Goal: Use online tool/utility: Utilize a website feature to perform a specific function

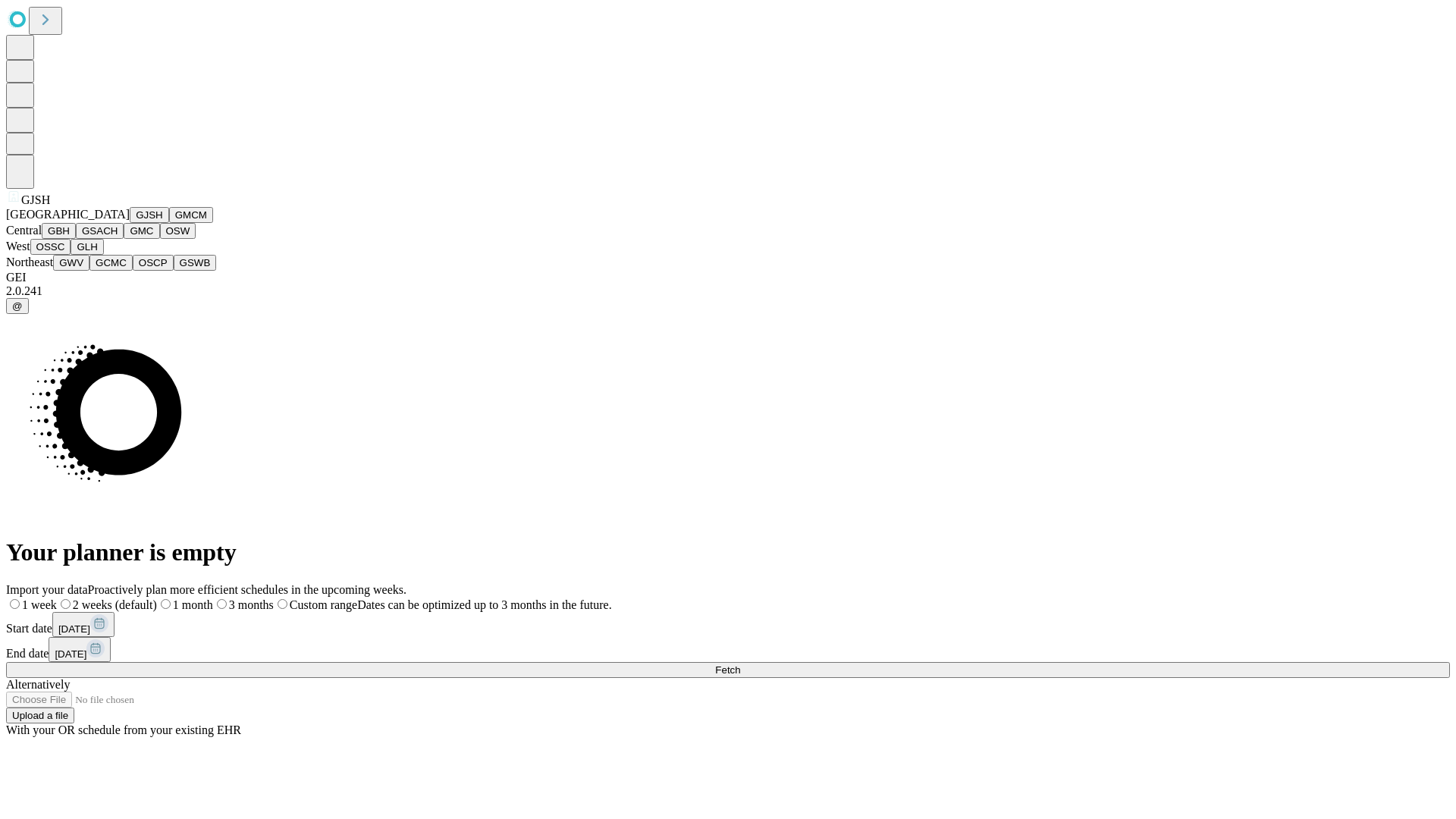
click at [130, 223] on button "GJSH" at bounding box center [150, 215] width 40 height 16
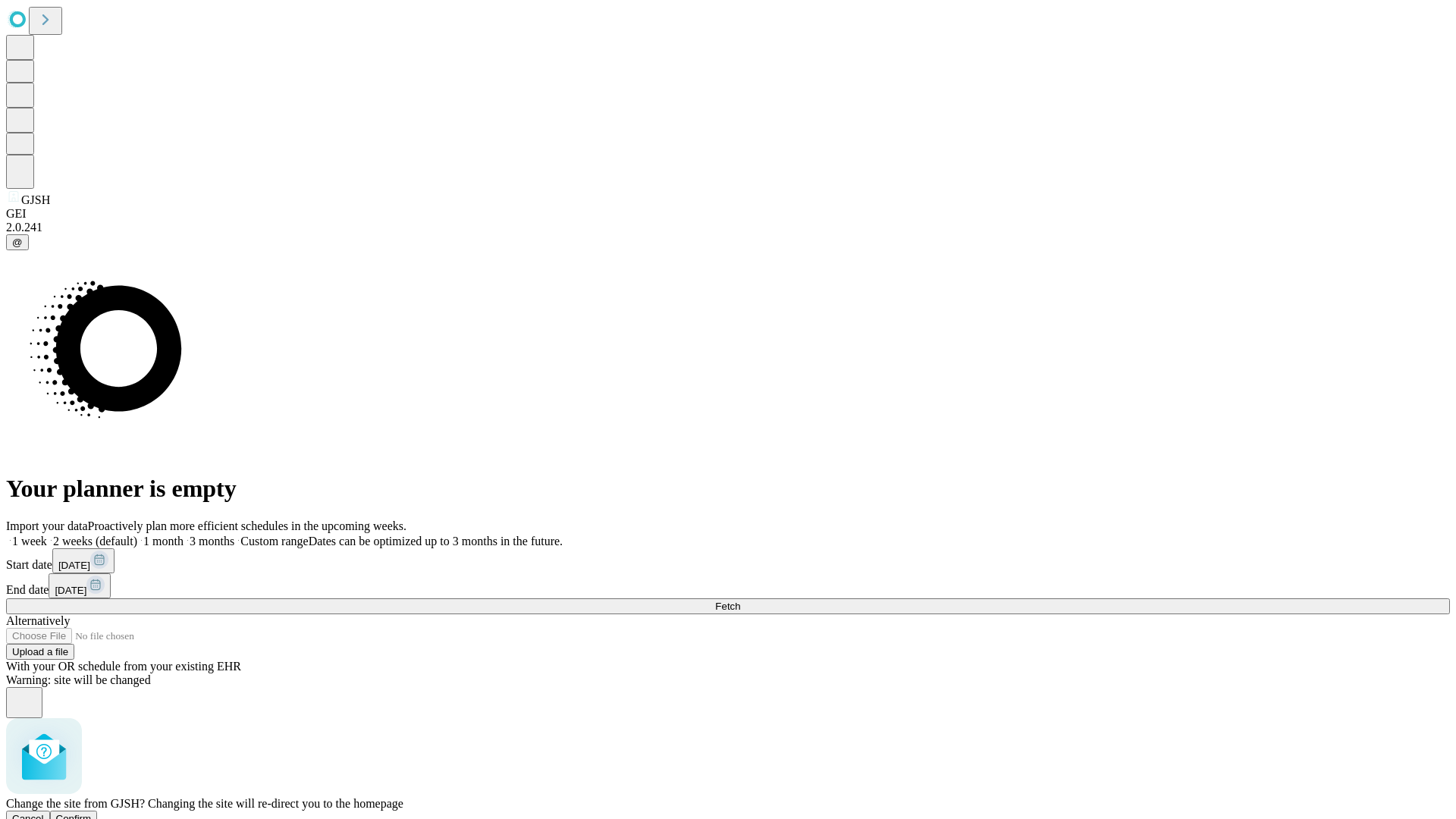
click at [92, 813] on span "Confirm" at bounding box center [74, 818] width 36 height 11
click at [183, 534] on label "1 month" at bounding box center [160, 541] width 46 height 13
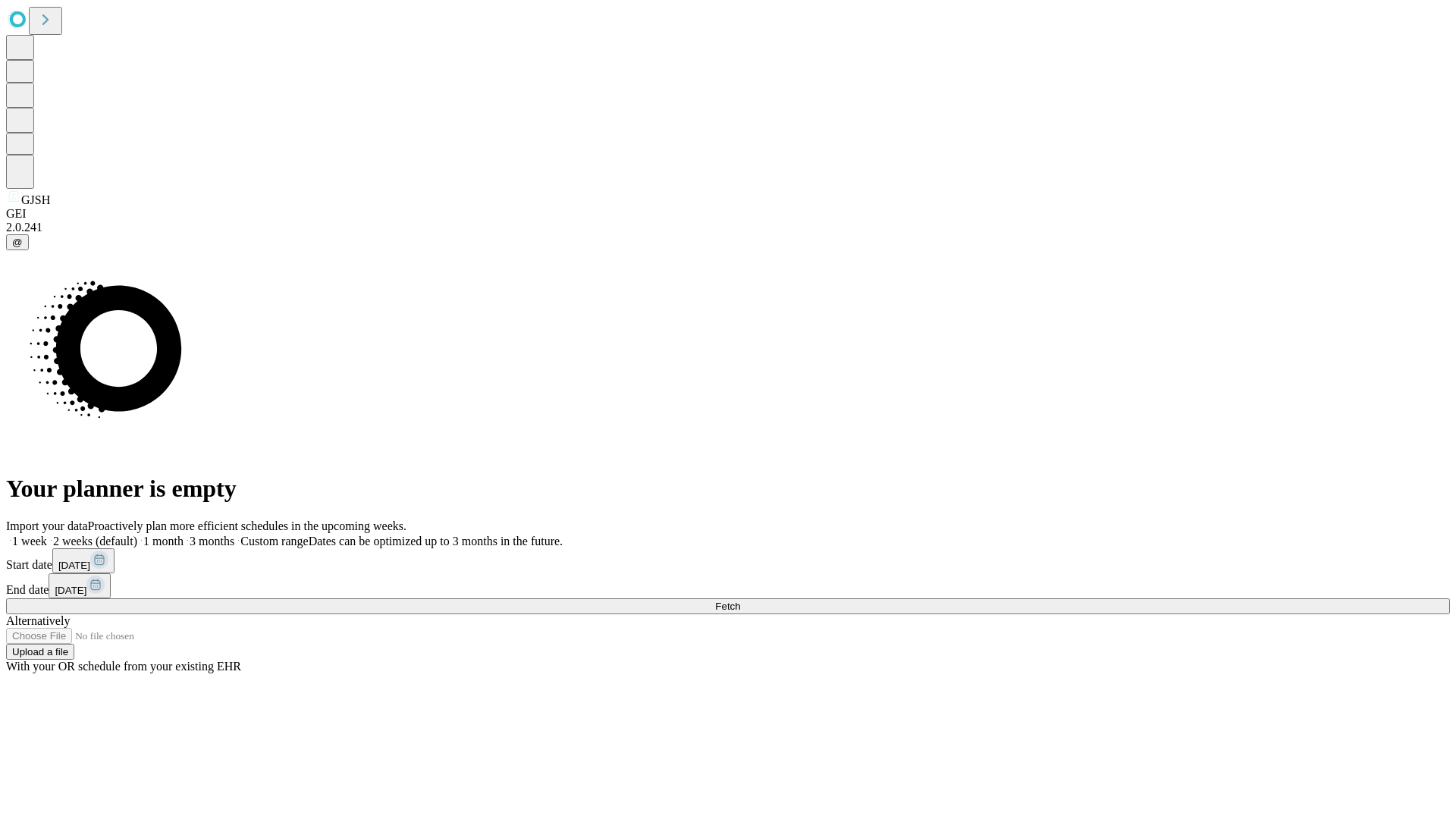
click at [740, 600] on span "Fetch" at bounding box center [728, 606] width 25 height 11
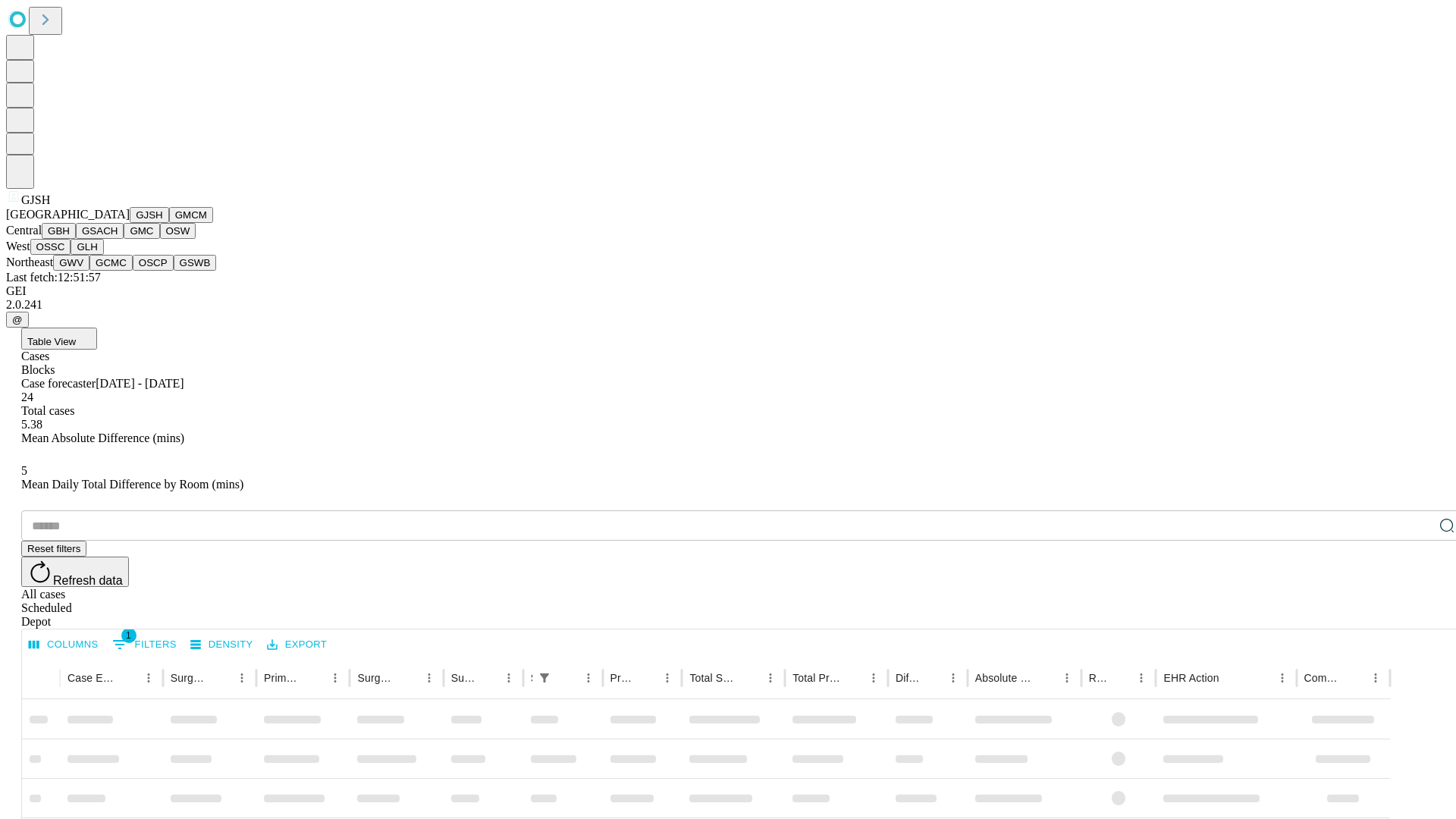
click at [169, 223] on button "GMCM" at bounding box center [190, 215] width 44 height 16
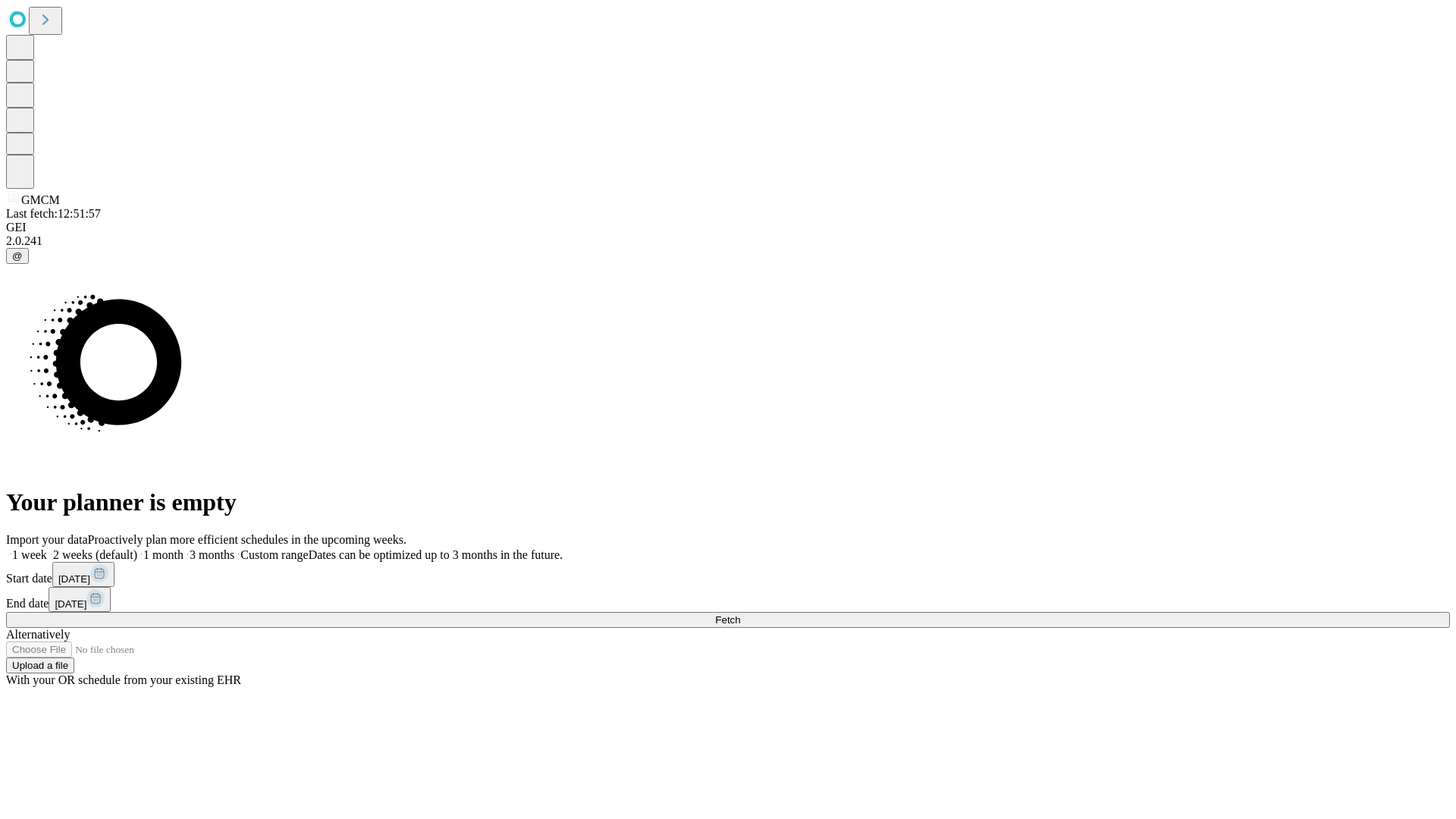
click at [183, 548] on label "1 month" at bounding box center [160, 554] width 46 height 13
click at [740, 614] on span "Fetch" at bounding box center [728, 620] width 25 height 11
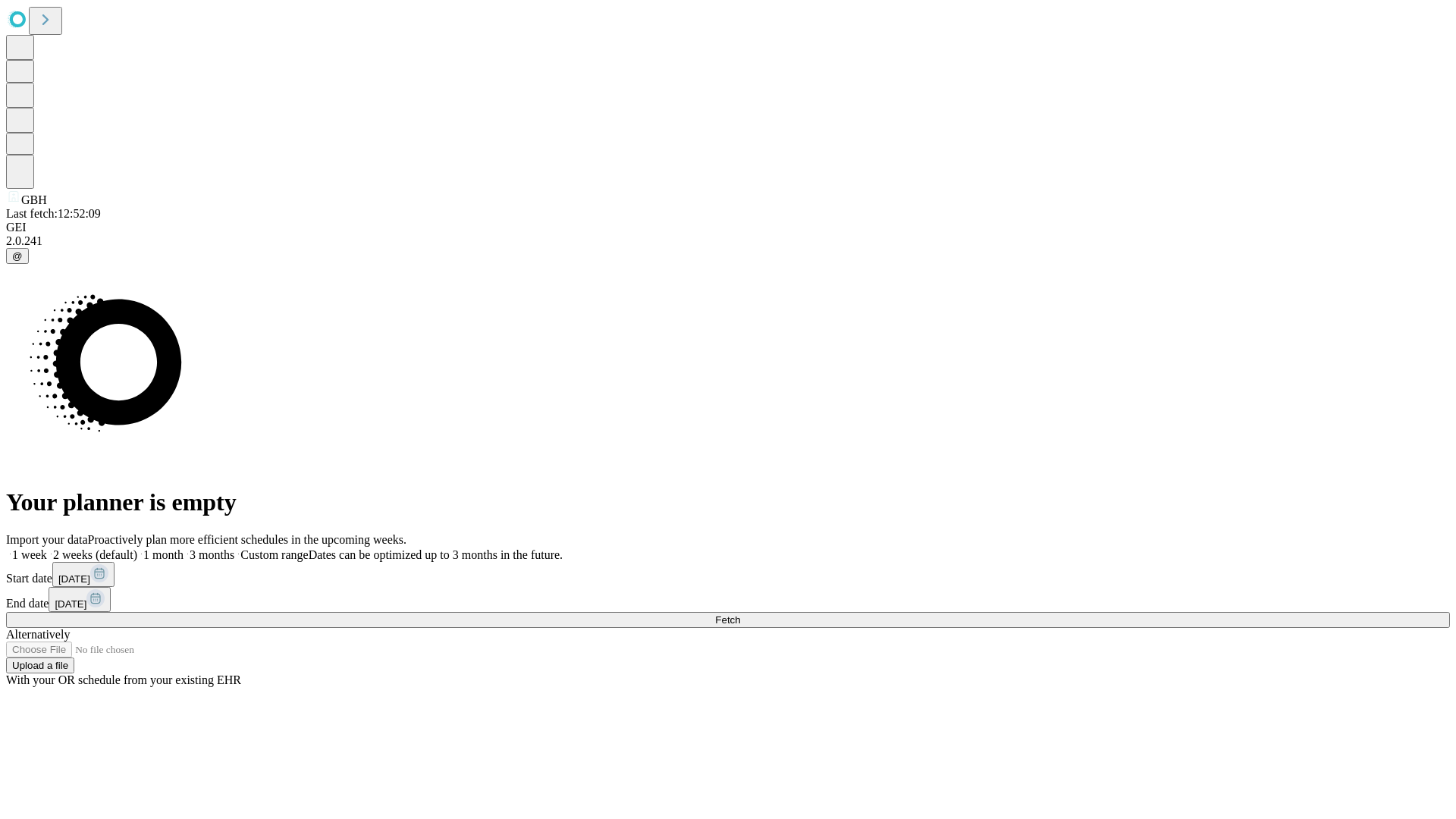
click at [740, 614] on span "Fetch" at bounding box center [728, 620] width 25 height 11
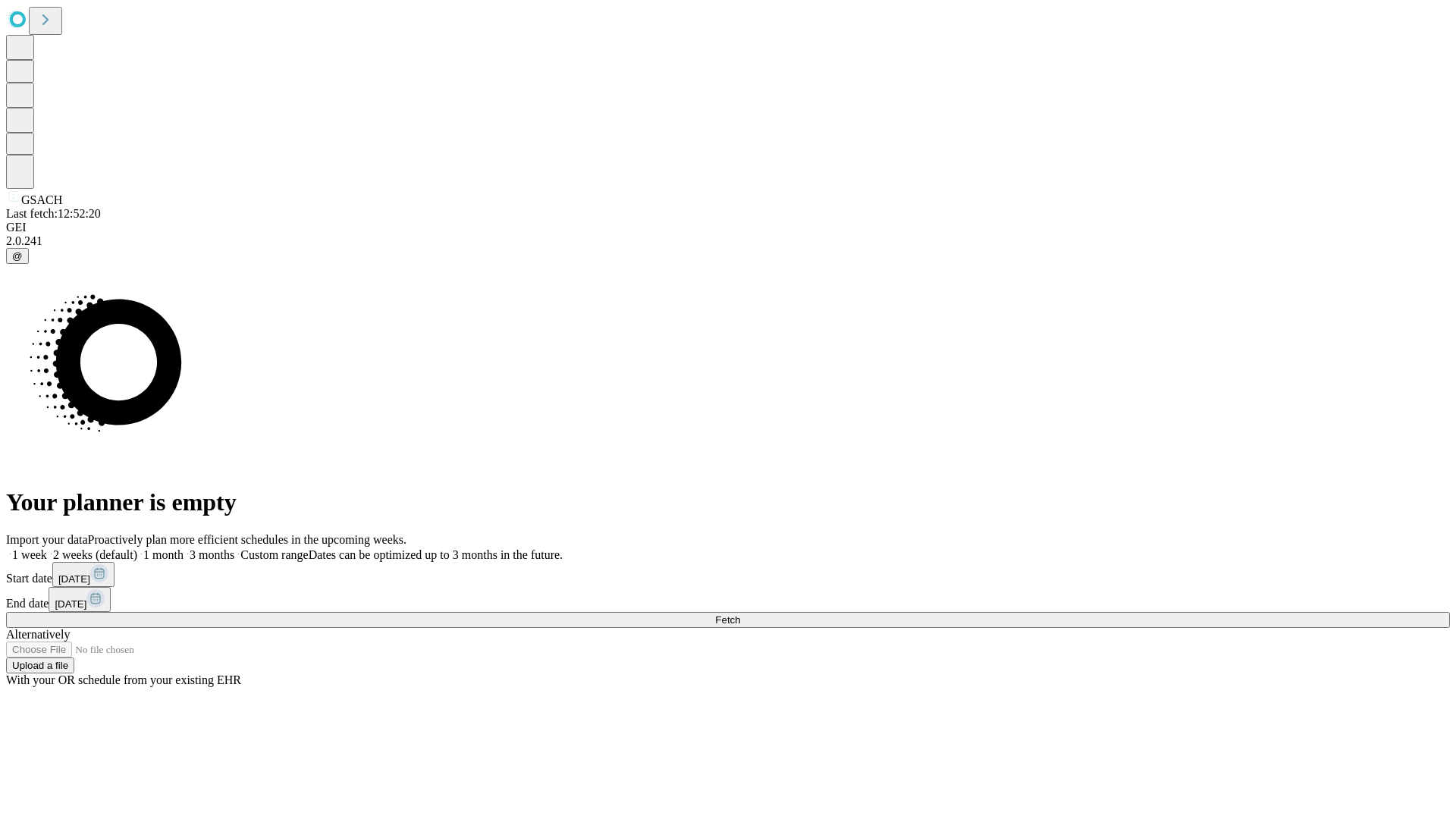
click at [183, 548] on label "1 month" at bounding box center [160, 554] width 46 height 13
click at [740, 614] on span "Fetch" at bounding box center [728, 620] width 25 height 11
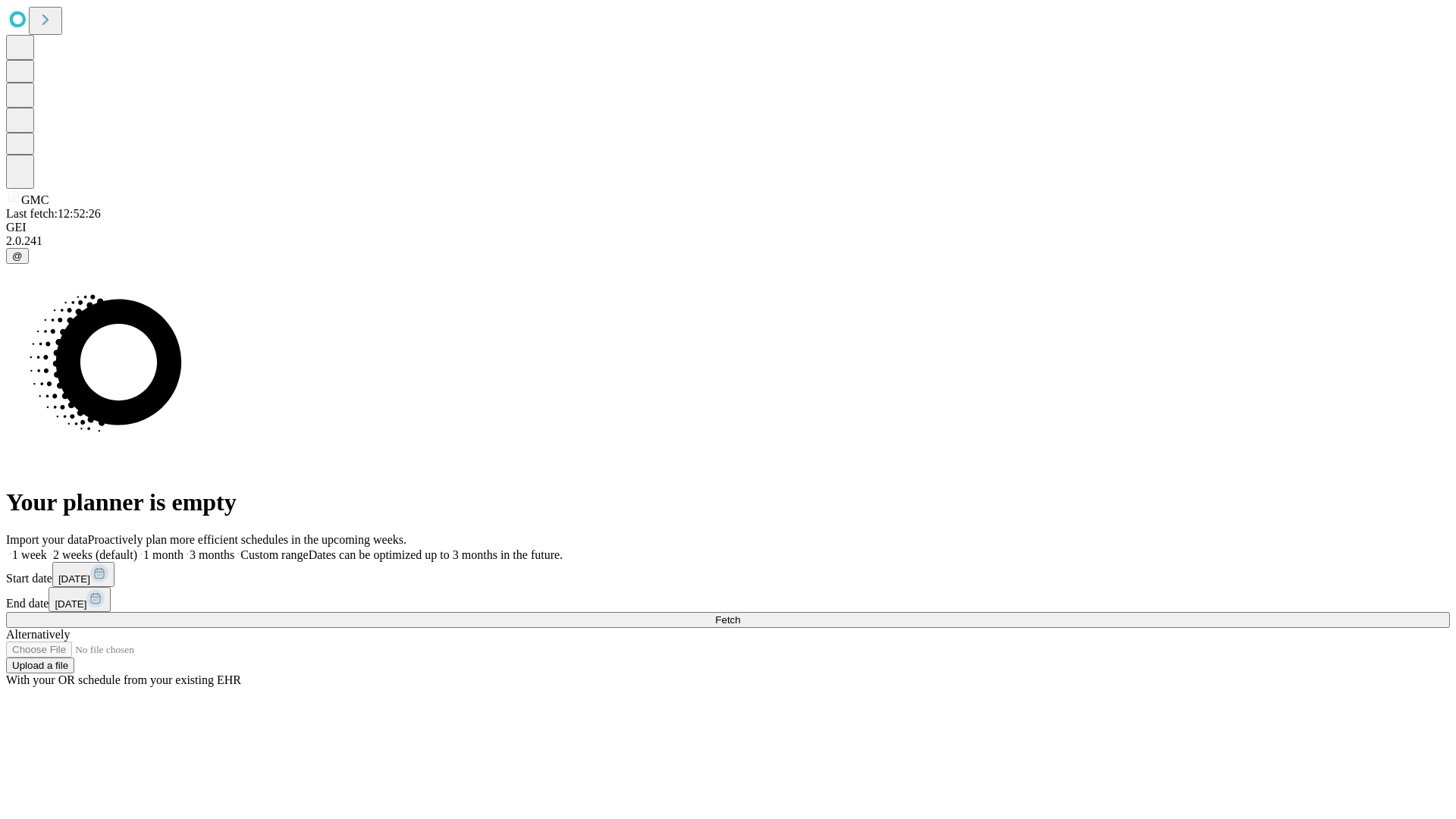
click at [183, 548] on label "1 month" at bounding box center [160, 554] width 46 height 13
click at [740, 614] on span "Fetch" at bounding box center [728, 620] width 25 height 11
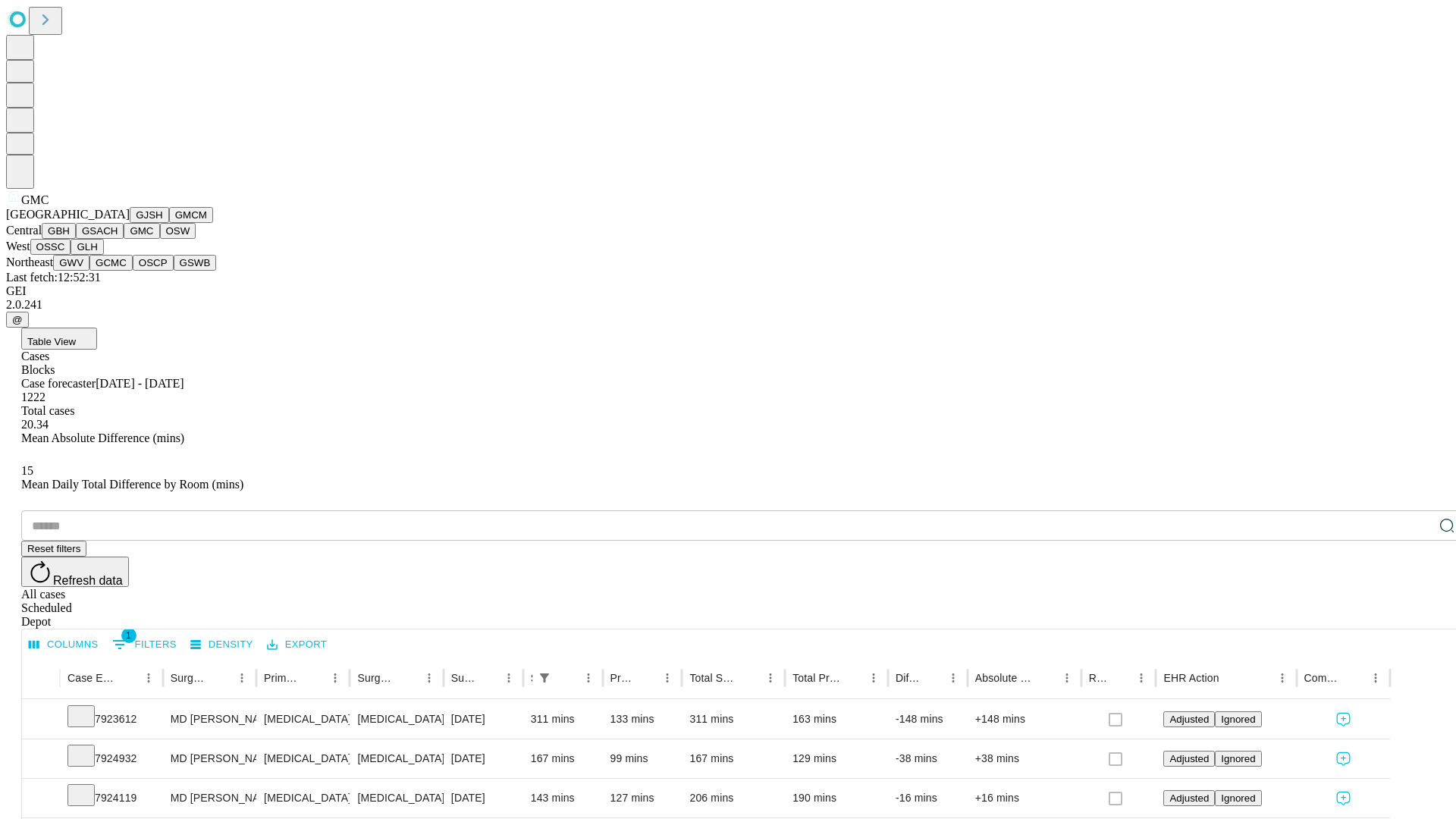
click at [160, 239] on button "OSW" at bounding box center [178, 231] width 36 height 16
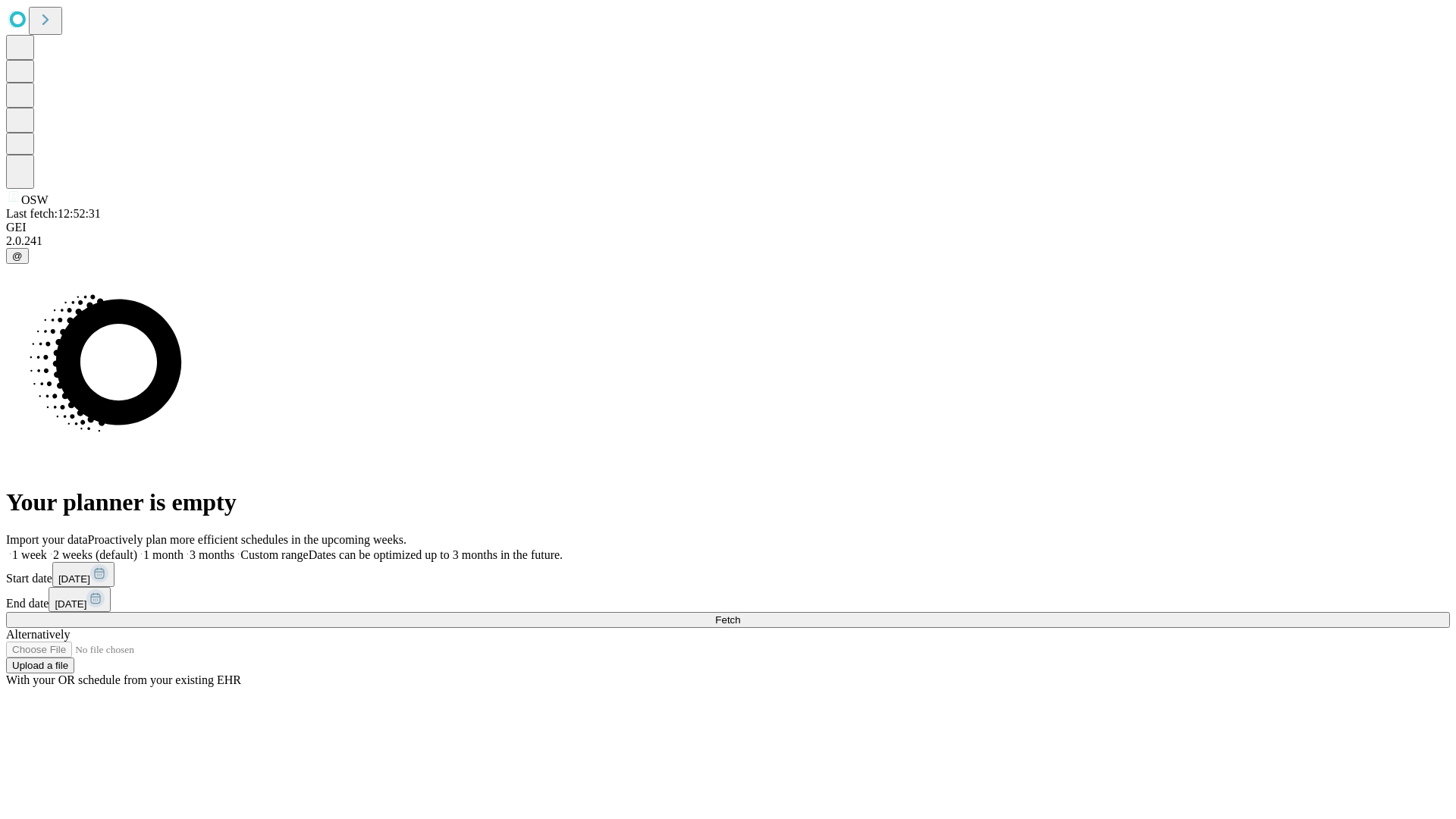
click at [183, 548] on label "1 month" at bounding box center [160, 554] width 46 height 13
click at [740, 614] on span "Fetch" at bounding box center [728, 620] width 25 height 11
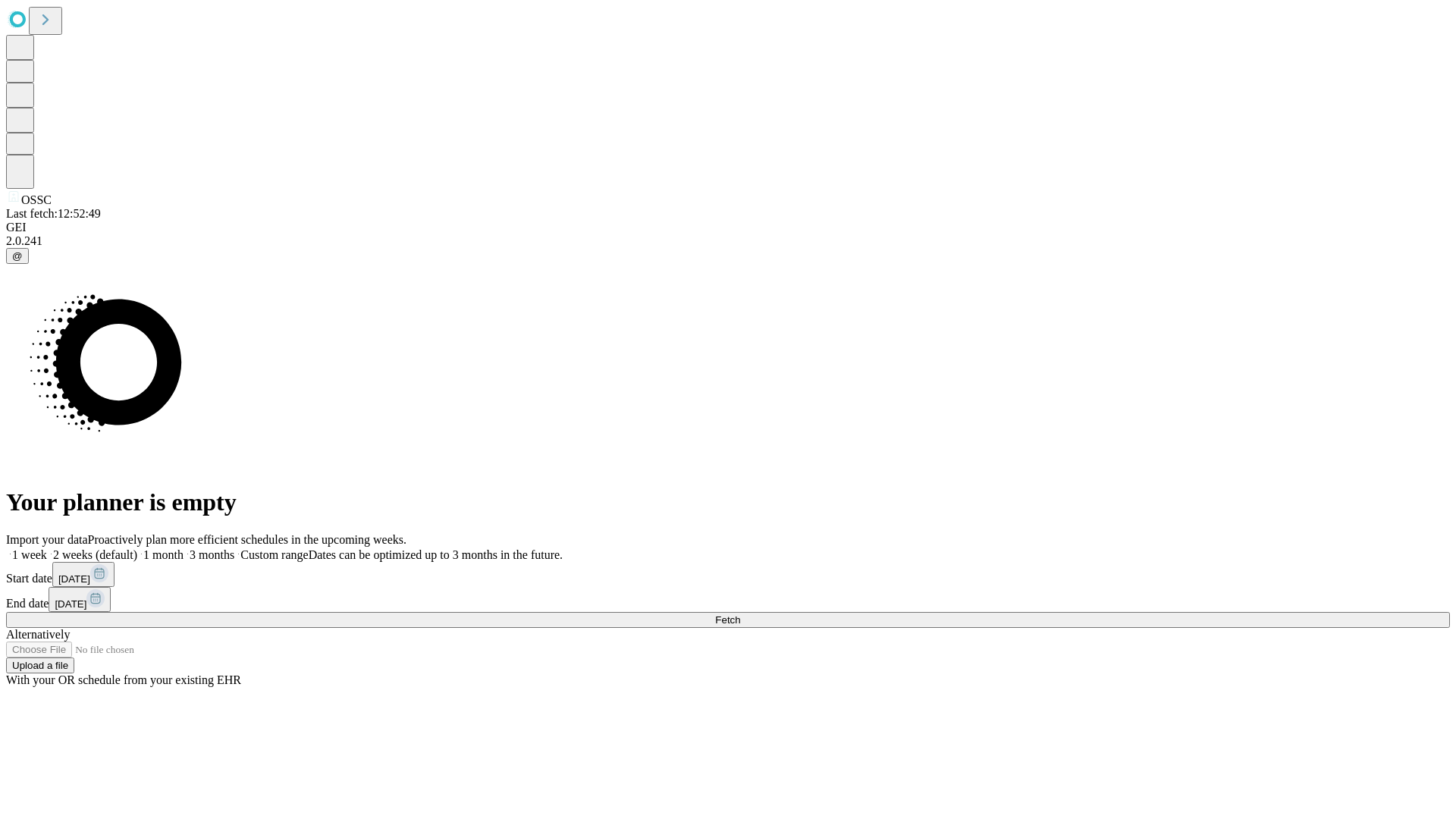
click at [183, 548] on label "1 month" at bounding box center [160, 554] width 46 height 13
click at [740, 614] on span "Fetch" at bounding box center [728, 620] width 25 height 11
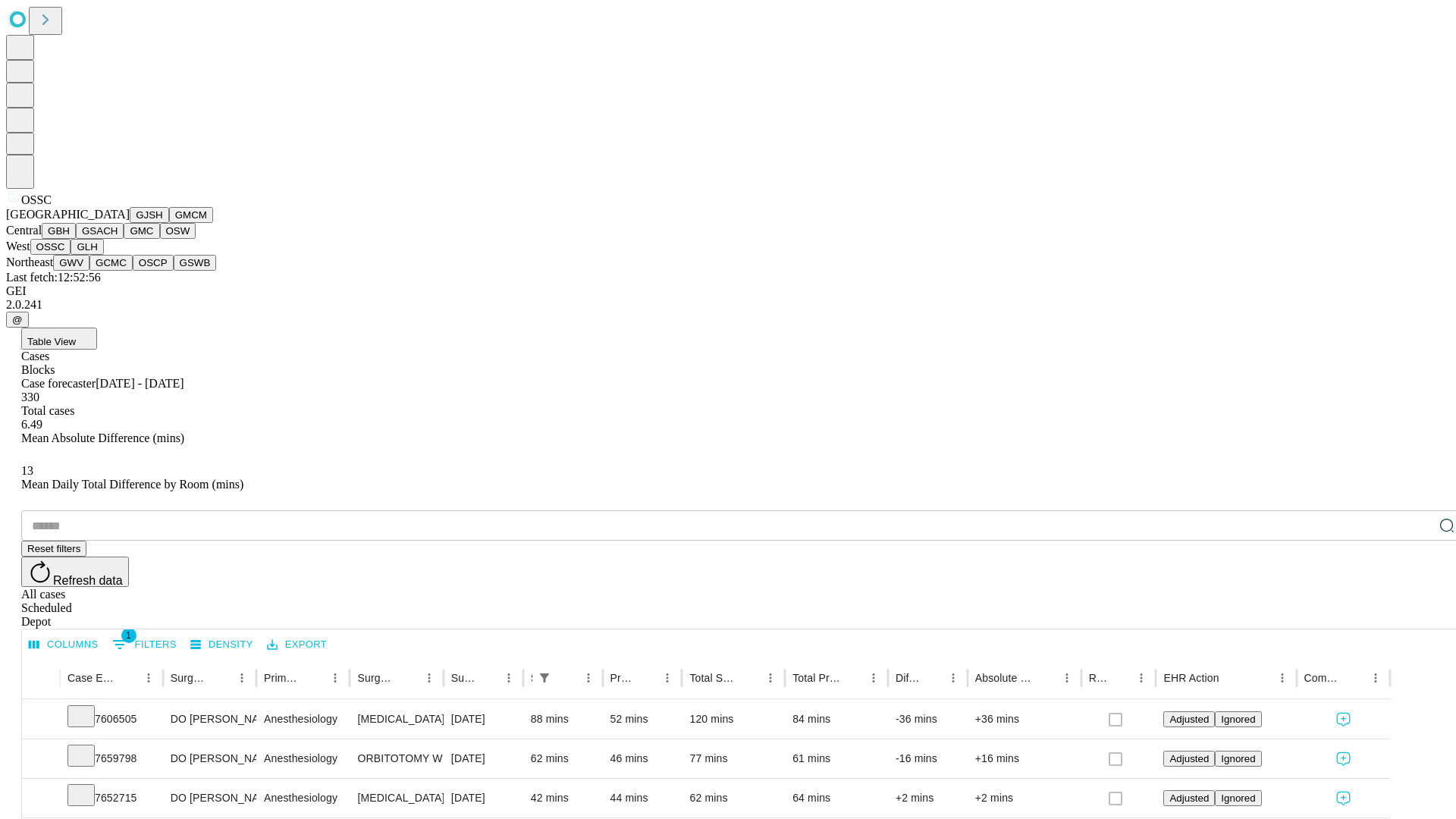
click at [103, 255] on button "GLH" at bounding box center [86, 247] width 33 height 16
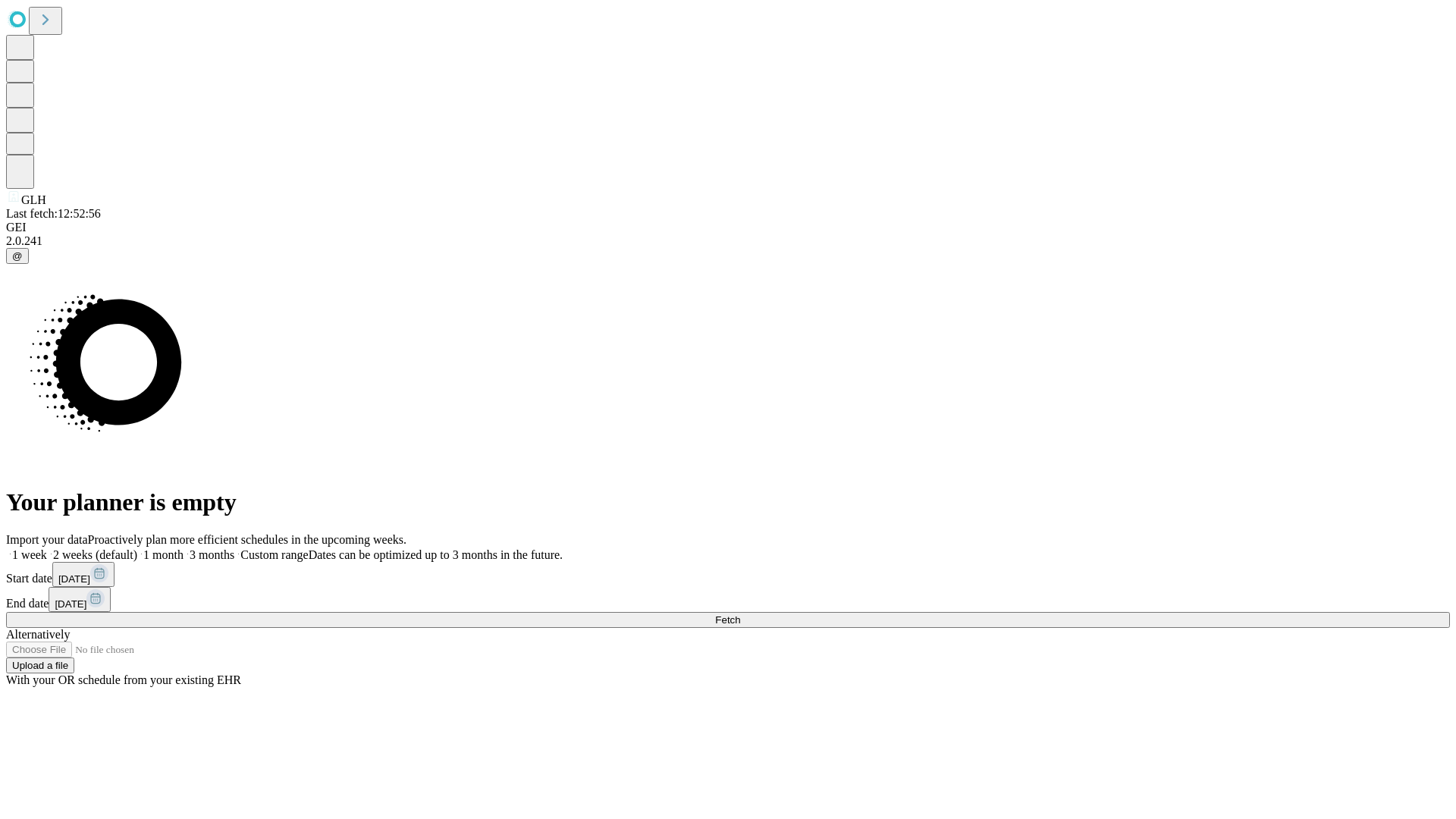
click at [183, 548] on label "1 month" at bounding box center [160, 554] width 46 height 13
click at [740, 614] on span "Fetch" at bounding box center [728, 620] width 25 height 11
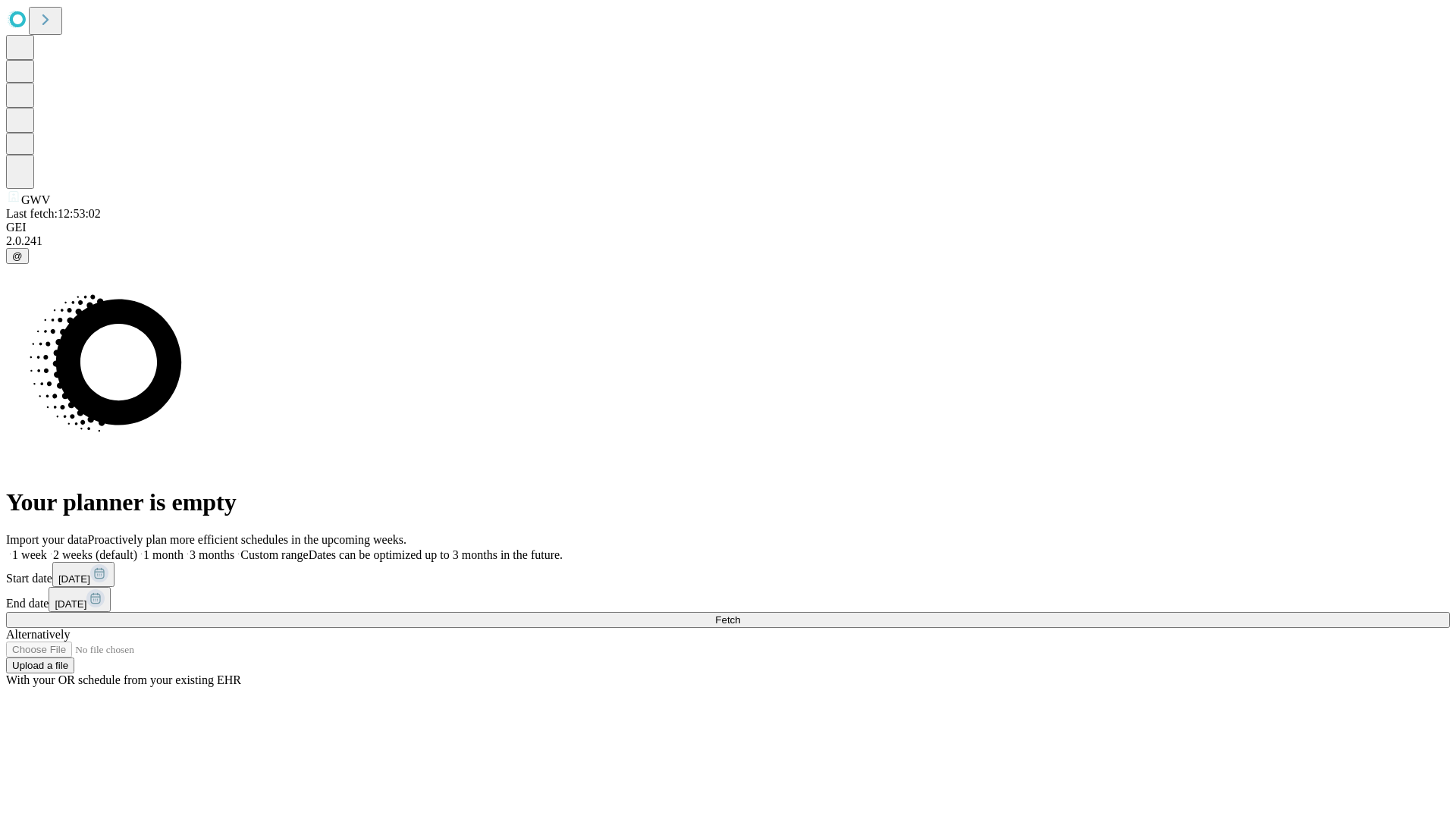
click at [183, 548] on label "1 month" at bounding box center [160, 554] width 46 height 13
click at [740, 614] on span "Fetch" at bounding box center [728, 620] width 25 height 11
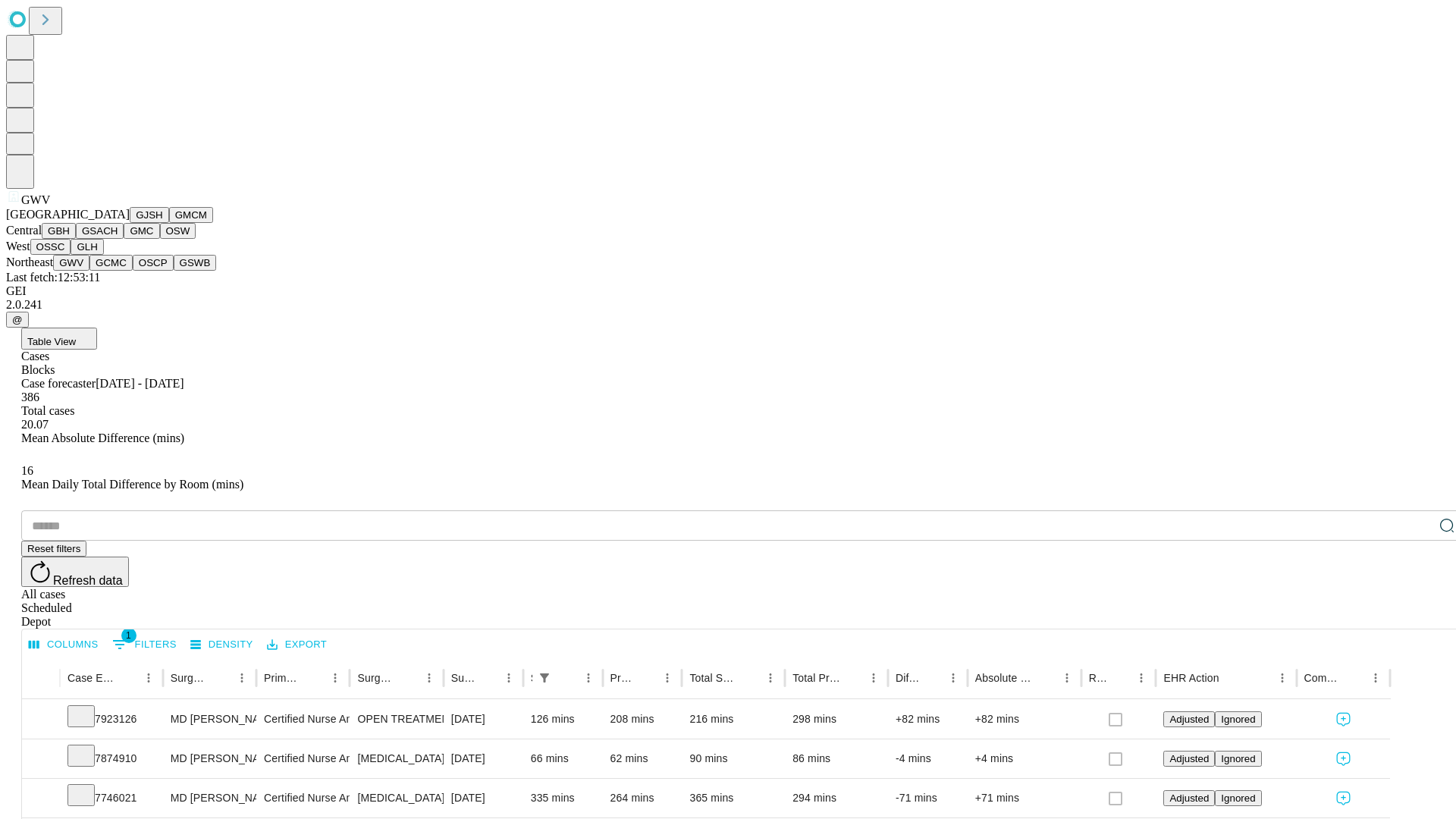
click at [117, 270] on button "GCMC" at bounding box center [111, 262] width 44 height 16
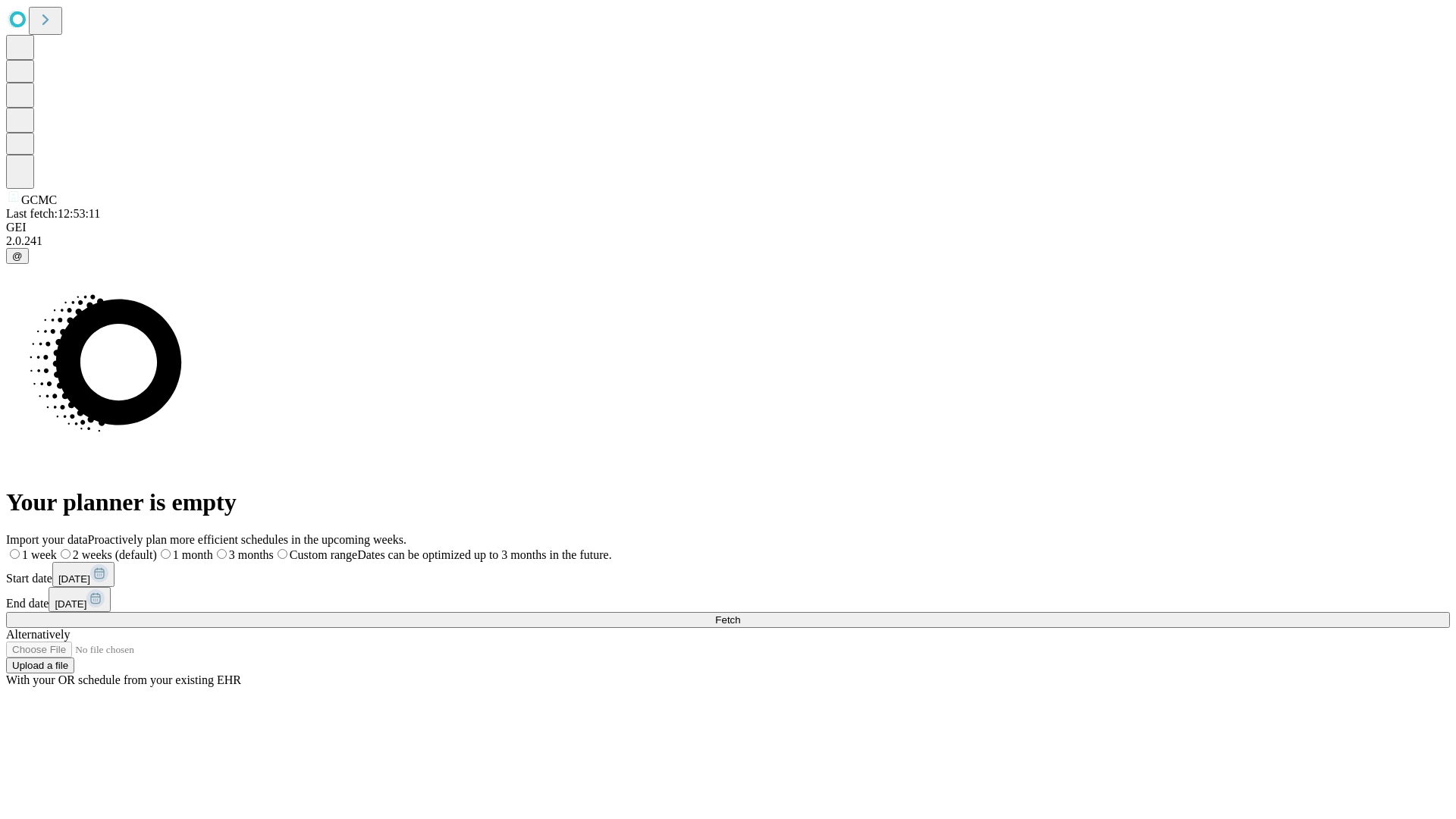
click at [213, 548] on label "1 month" at bounding box center [185, 554] width 56 height 13
click at [740, 614] on span "Fetch" at bounding box center [728, 620] width 25 height 11
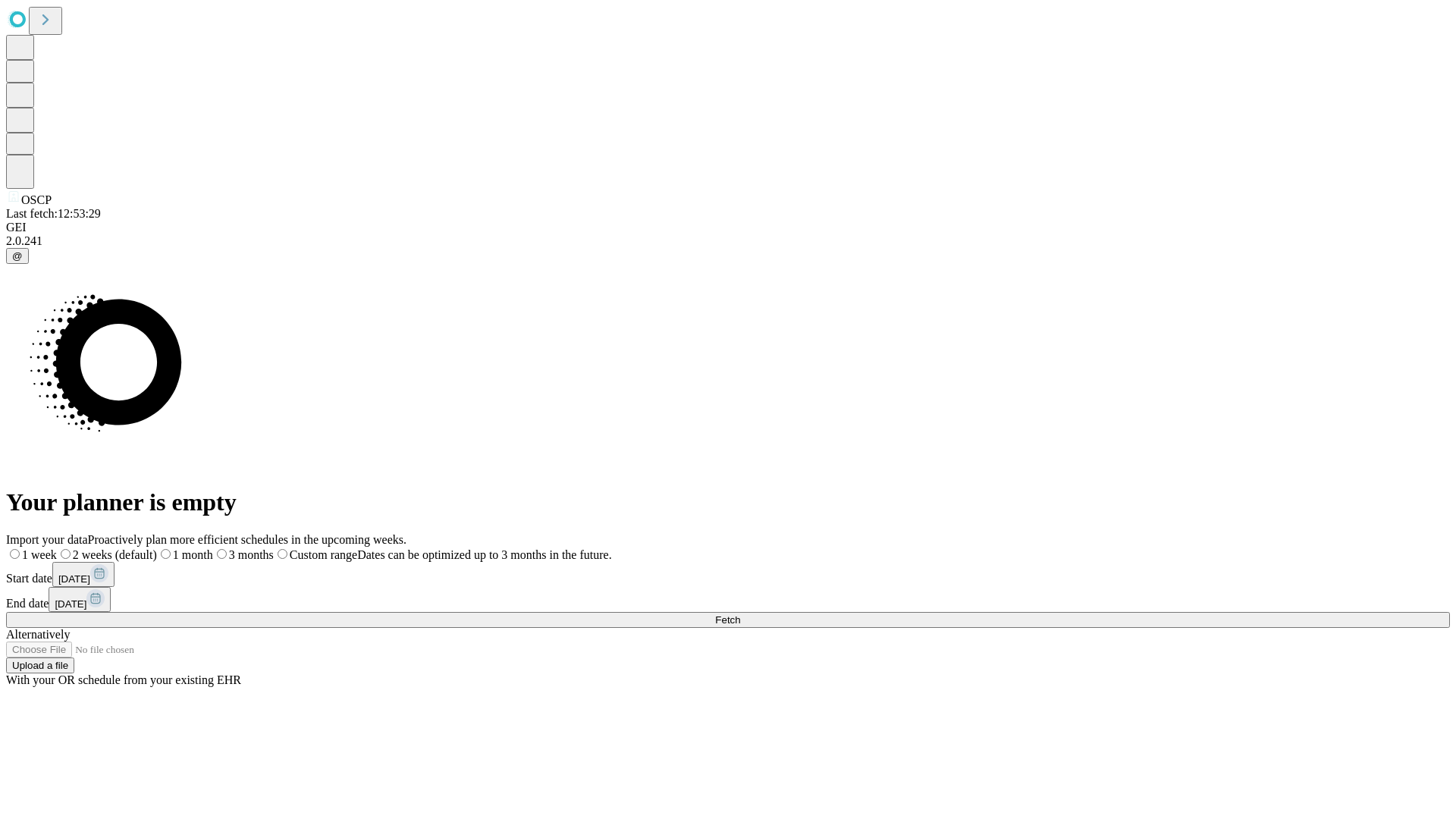
click at [213, 548] on label "1 month" at bounding box center [185, 554] width 56 height 13
click at [740, 614] on span "Fetch" at bounding box center [728, 620] width 25 height 11
click at [183, 548] on label "1 month" at bounding box center [160, 554] width 46 height 13
click at [740, 614] on span "Fetch" at bounding box center [728, 620] width 25 height 11
